Goal: Task Accomplishment & Management: Manage account settings

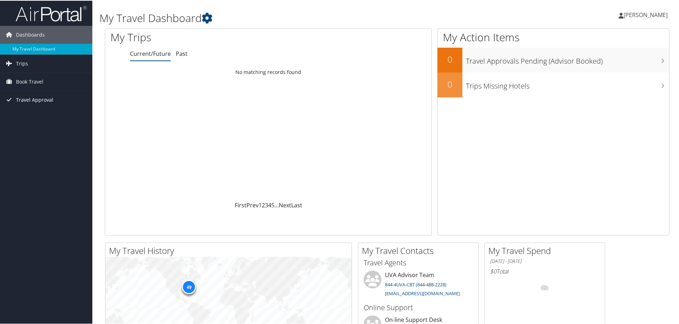
click at [26, 101] on span "Travel Approval" at bounding box center [34, 99] width 37 height 18
click at [209, 18] on icon at bounding box center [207, 17] width 11 height 11
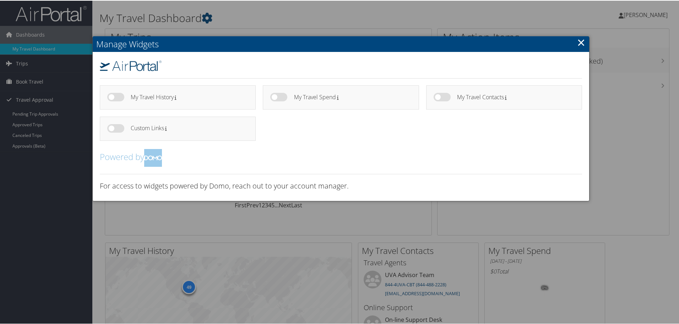
click at [578, 47] on link "×" at bounding box center [581, 41] width 8 height 14
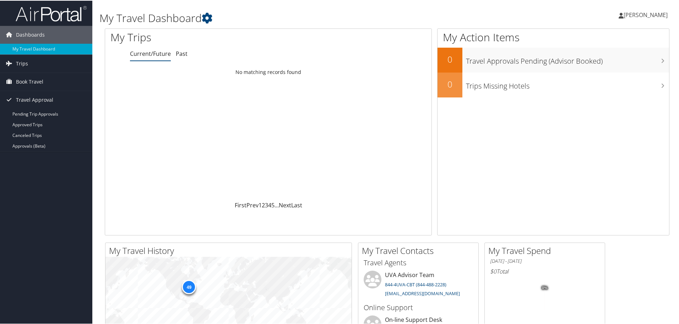
click at [652, 13] on span "[PERSON_NAME]" at bounding box center [646, 14] width 44 height 8
click at [610, 38] on link "My Settings" at bounding box center [626, 39] width 79 height 12
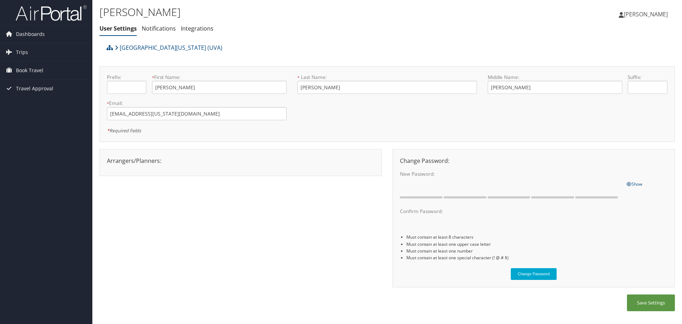
click at [210, 156] on div "Arrangers/Planners: Edit Arrangers & Planners Bonnie Ruddock Caroline Brown Dia…" at bounding box center [241, 162] width 283 height 27
click at [194, 33] on li "Integrations" at bounding box center [197, 28] width 33 height 13
click at [199, 29] on link "Integrations" at bounding box center [197, 29] width 33 height 8
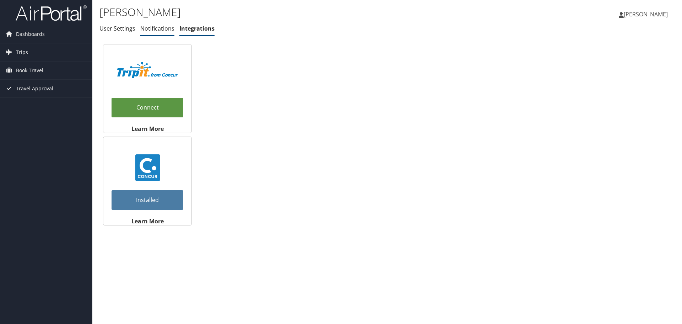
click at [147, 29] on link "Notifications" at bounding box center [157, 29] width 34 height 8
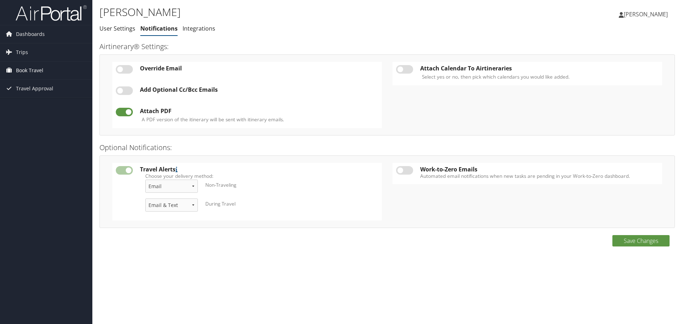
click at [34, 69] on span "Book Travel" at bounding box center [29, 70] width 27 height 18
click at [26, 82] on link "Agent Booking Request" at bounding box center [46, 84] width 92 height 11
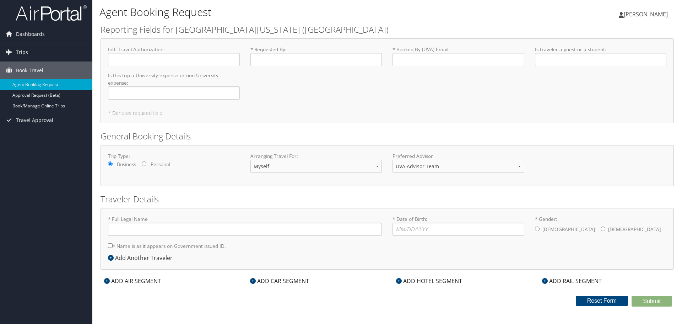
type input "Kelly Sue Reinhardt"
click at [21, 34] on span "Dashboards" at bounding box center [30, 34] width 29 height 18
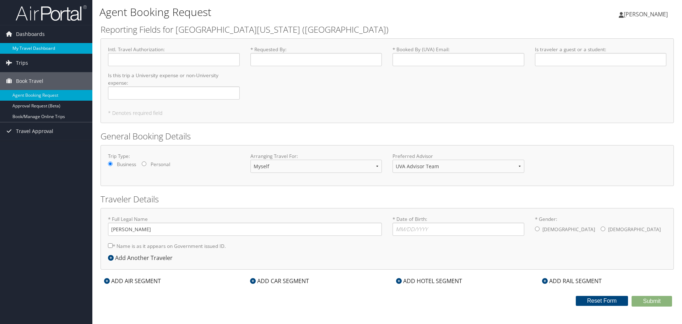
click at [34, 50] on link "My Travel Dashboard" at bounding box center [46, 48] width 92 height 11
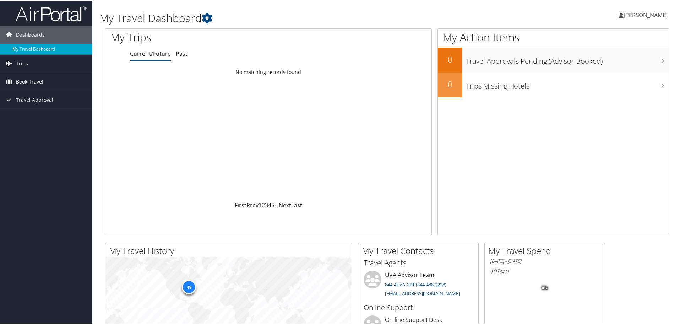
click at [631, 15] on span "[PERSON_NAME]" at bounding box center [646, 14] width 44 height 8
click at [604, 38] on link "My Settings" at bounding box center [626, 39] width 79 height 12
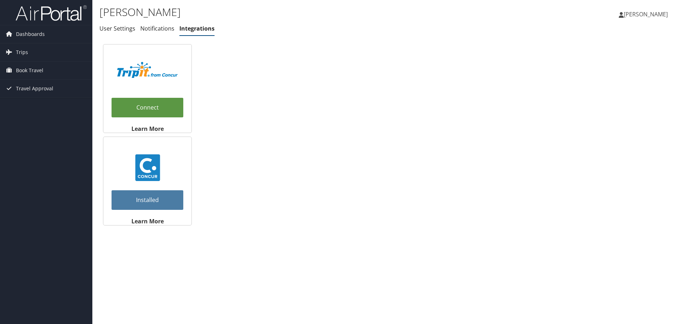
click at [157, 195] on link "Installed" at bounding box center [148, 200] width 72 height 20
click at [144, 198] on link "Installed" at bounding box center [148, 200] width 72 height 20
click at [151, 220] on strong "Learn More" at bounding box center [147, 221] width 32 height 8
click at [149, 168] on img at bounding box center [147, 167] width 27 height 27
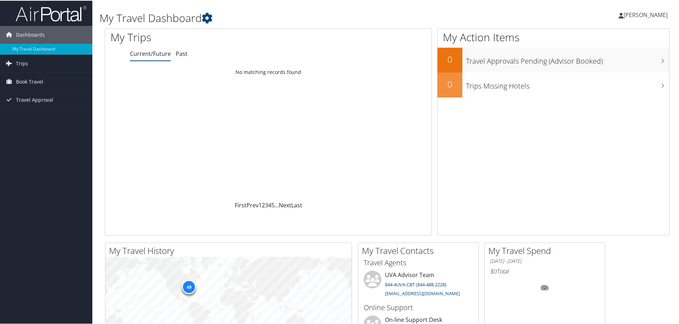
click at [631, 14] on span "[PERSON_NAME]" at bounding box center [646, 14] width 44 height 8
click at [599, 62] on link "View Travel Profile" at bounding box center [626, 63] width 79 height 12
click at [638, 12] on span "[PERSON_NAME]" at bounding box center [646, 14] width 44 height 8
click at [593, 114] on link "Sign Out" at bounding box center [626, 116] width 79 height 12
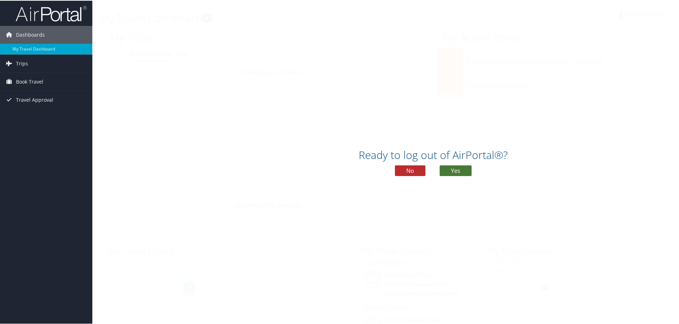
drag, startPoint x: 457, startPoint y: 168, endPoint x: 433, endPoint y: 164, distance: 23.8
click at [457, 168] on button "Yes" at bounding box center [456, 170] width 32 height 11
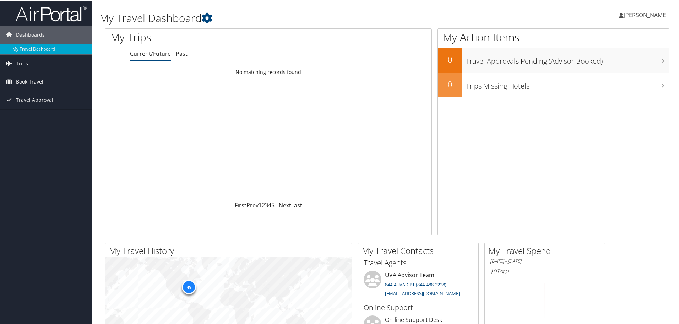
click at [639, 11] on span "[PERSON_NAME]" at bounding box center [646, 14] width 44 height 8
click at [608, 62] on link "View Travel Profile" at bounding box center [626, 63] width 79 height 12
click at [651, 17] on span "[PERSON_NAME]" at bounding box center [646, 14] width 44 height 8
click at [593, 119] on link "Sign Out" at bounding box center [626, 116] width 79 height 12
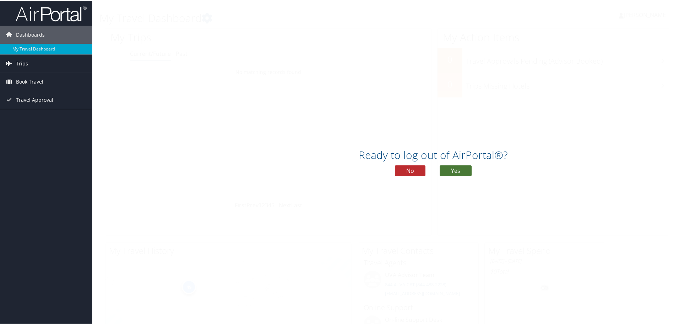
click at [452, 170] on button "Yes" at bounding box center [456, 170] width 32 height 11
